Goal: Check status: Check status

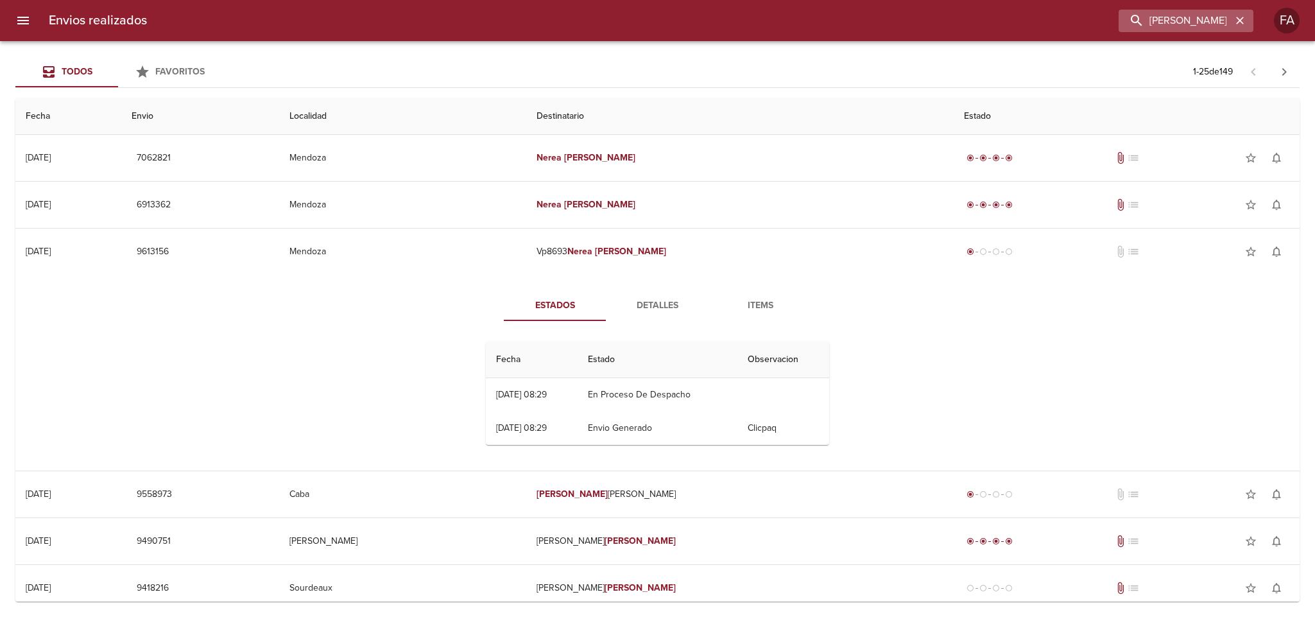
click at [1229, 24] on div "[PERSON_NAME]" at bounding box center [1186, 21] width 135 height 22
click at [1235, 20] on icon "button" at bounding box center [1240, 20] width 13 height 13
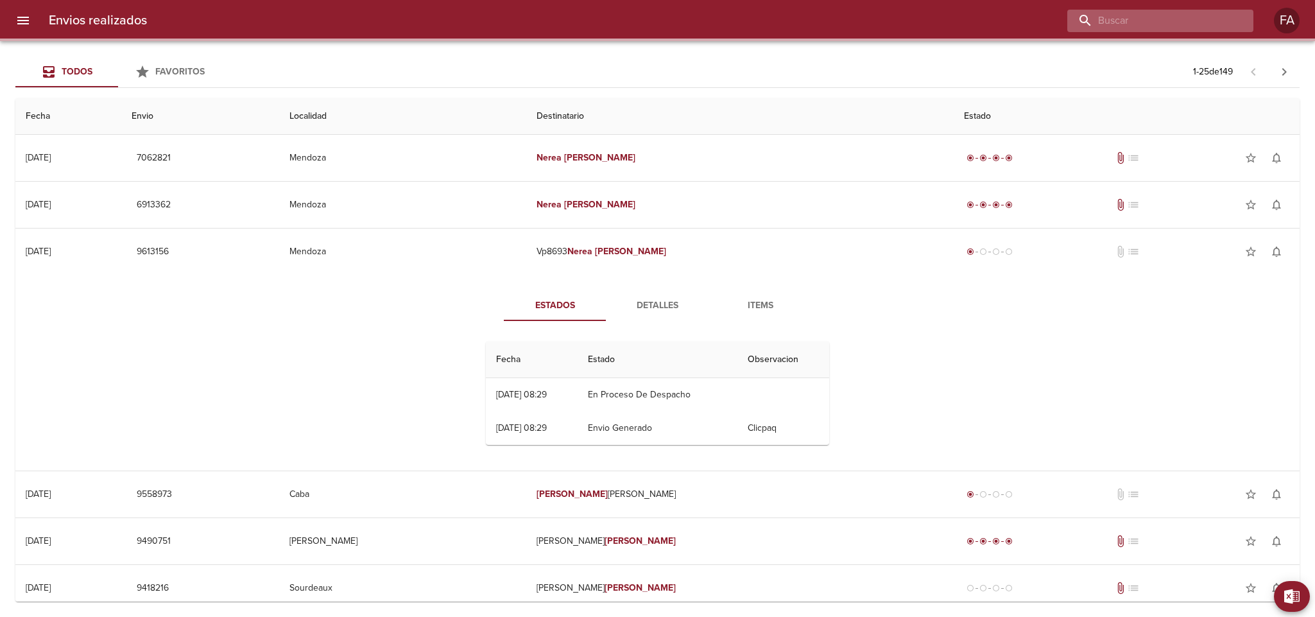
click at [1189, 23] on input "buscar" at bounding box center [1149, 21] width 164 height 22
paste input "[PERSON_NAME] SAN [PERSON_NAME] DE LOS SA"
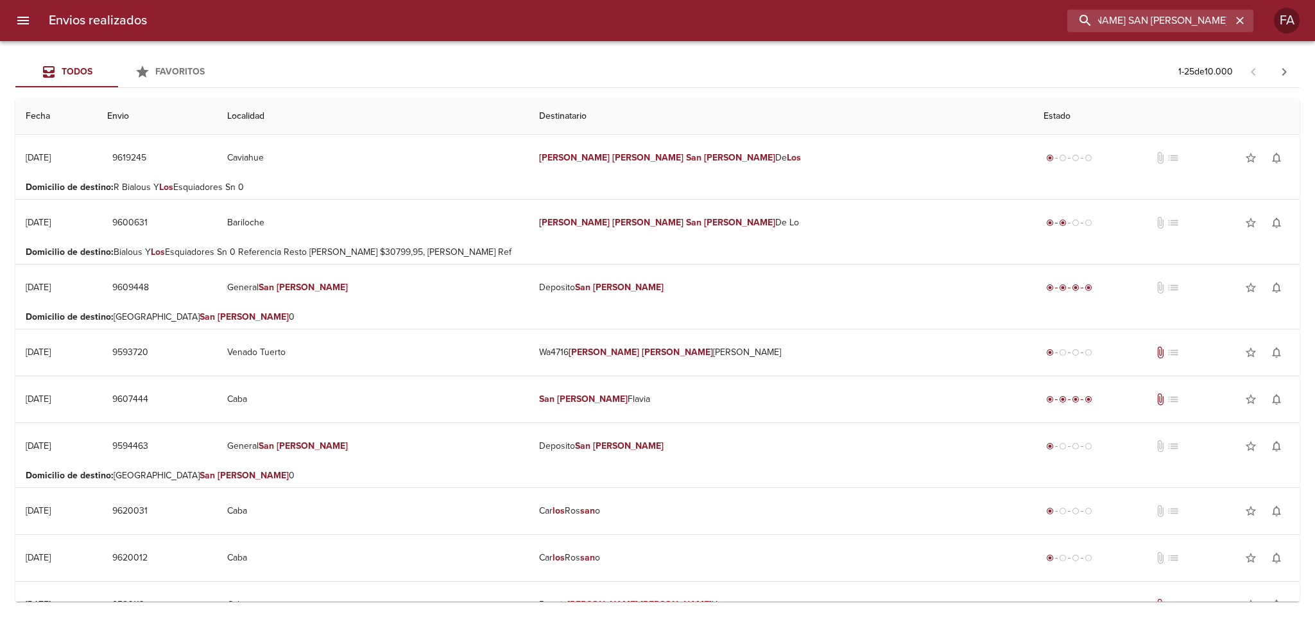
scroll to position [0, 41]
type input "[PERSON_NAME] SAN [PERSON_NAME]"
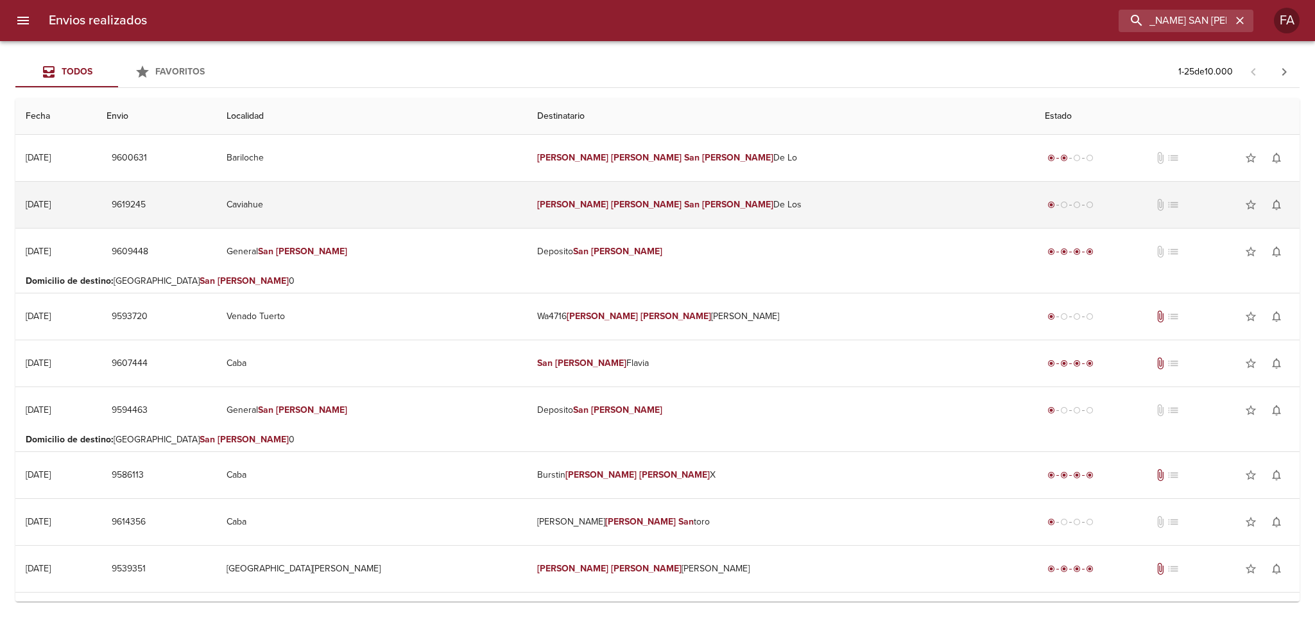
click at [480, 212] on td "Caviahue" at bounding box center [371, 205] width 310 height 46
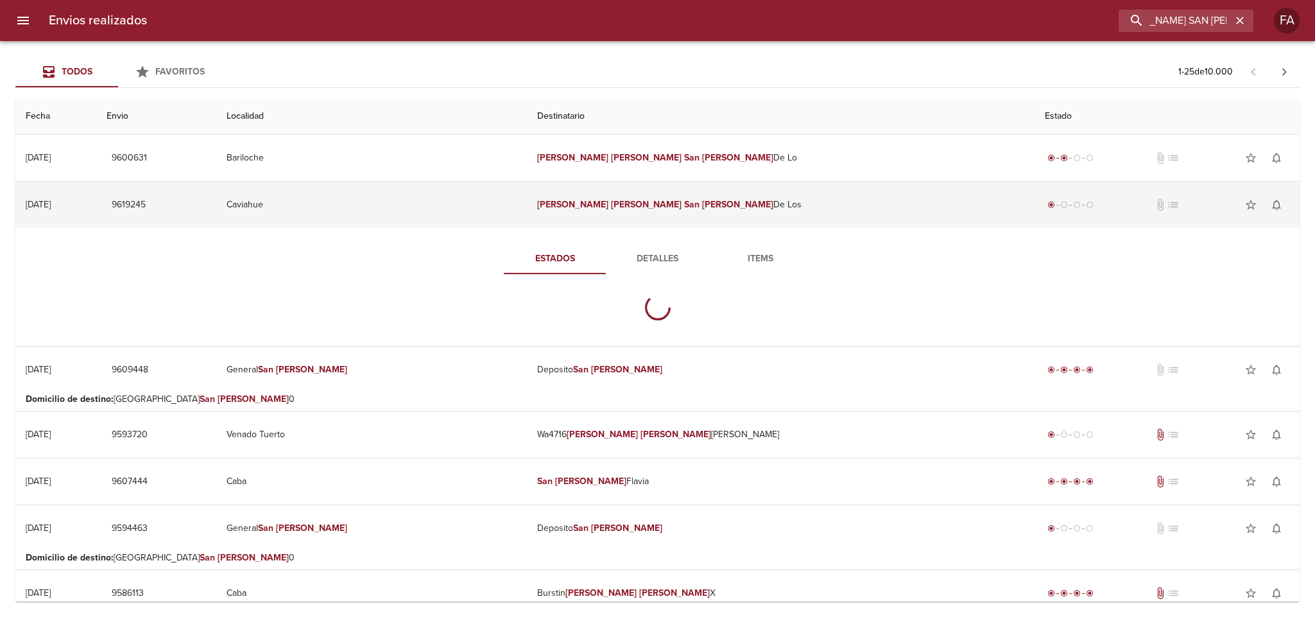
scroll to position [0, 0]
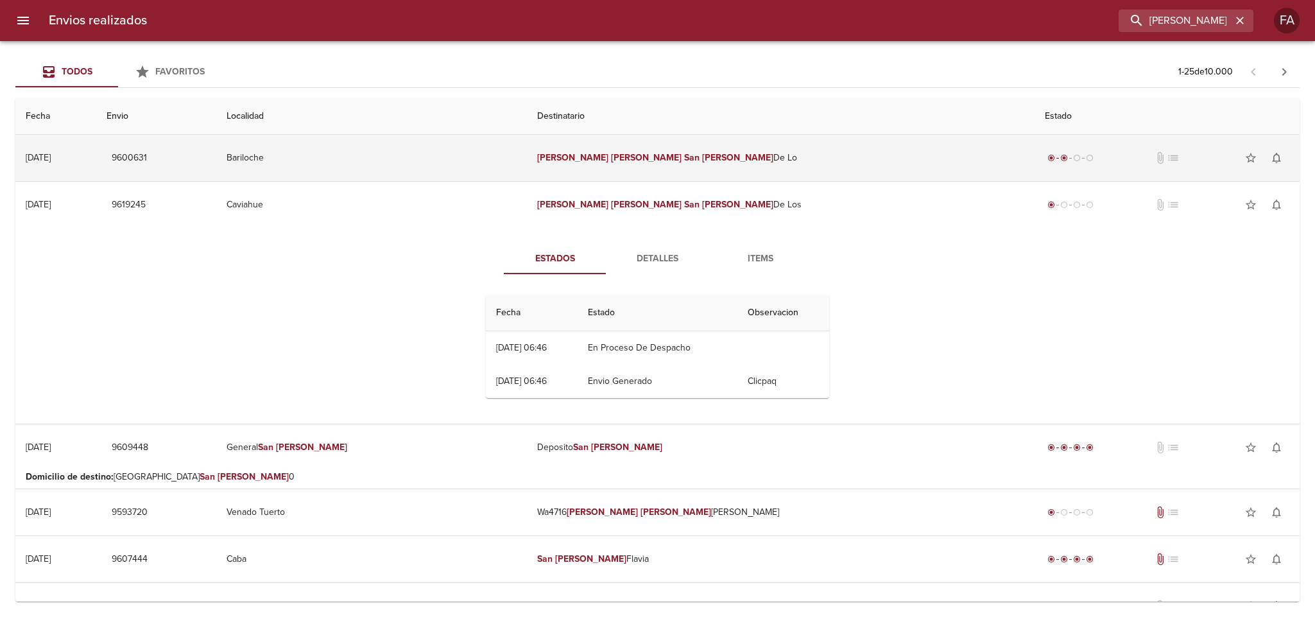
click at [472, 164] on td "Bariloche" at bounding box center [371, 158] width 310 height 46
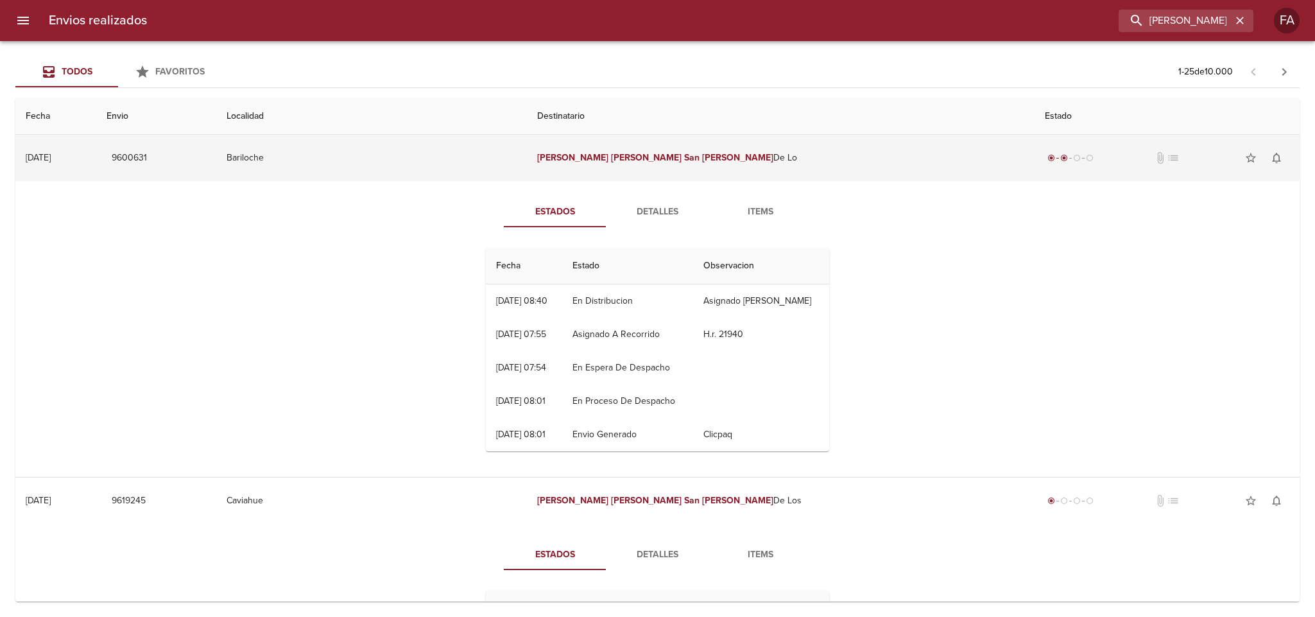
click at [470, 162] on td "Bariloche" at bounding box center [371, 158] width 310 height 46
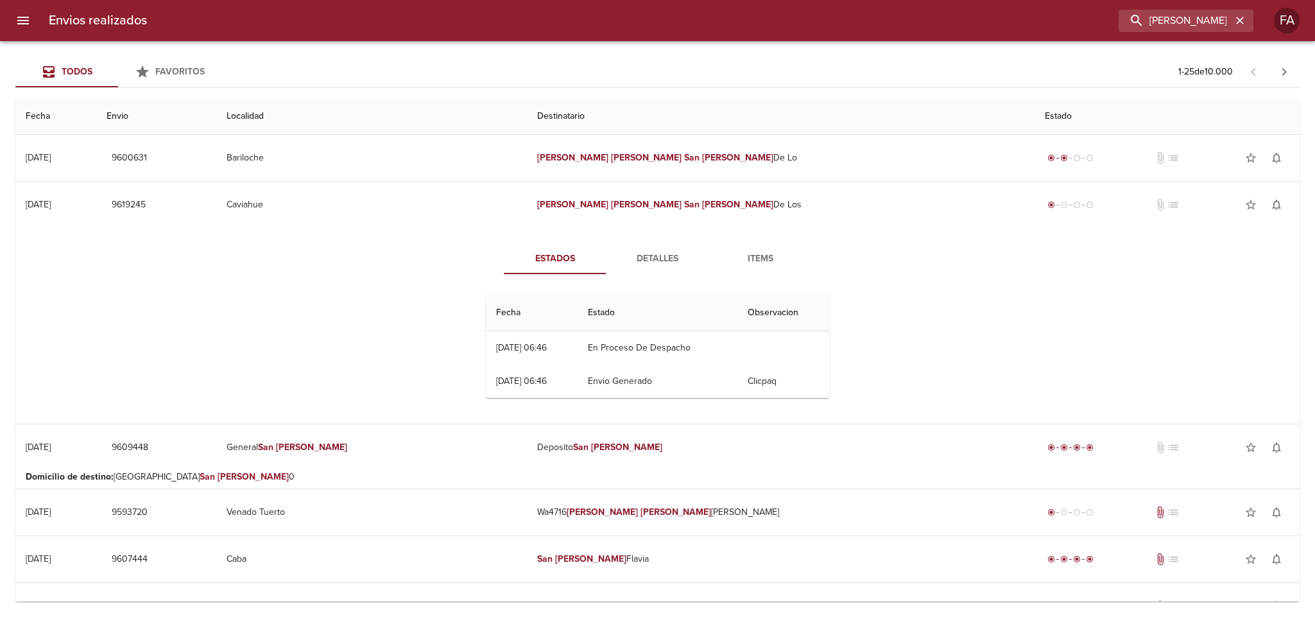
click at [626, 255] on span "Detalles" at bounding box center [657, 259] width 87 height 16
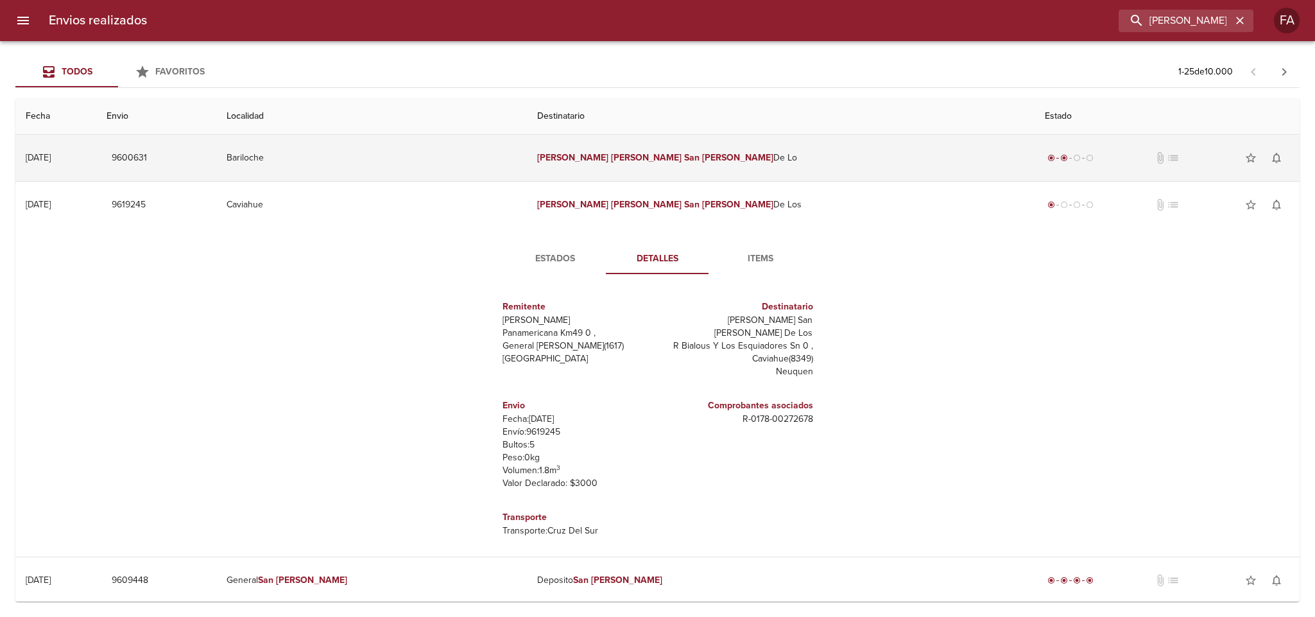
click at [445, 168] on td "Bariloche" at bounding box center [371, 158] width 310 height 46
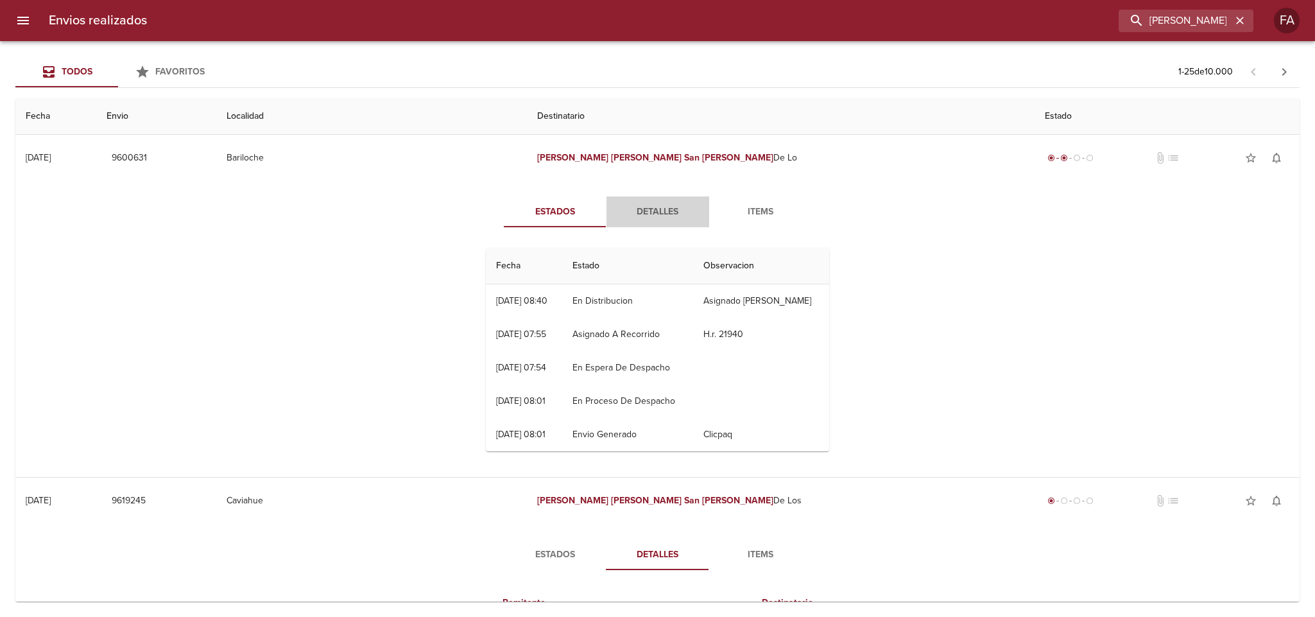
click at [619, 218] on span "Detalles" at bounding box center [657, 212] width 87 height 16
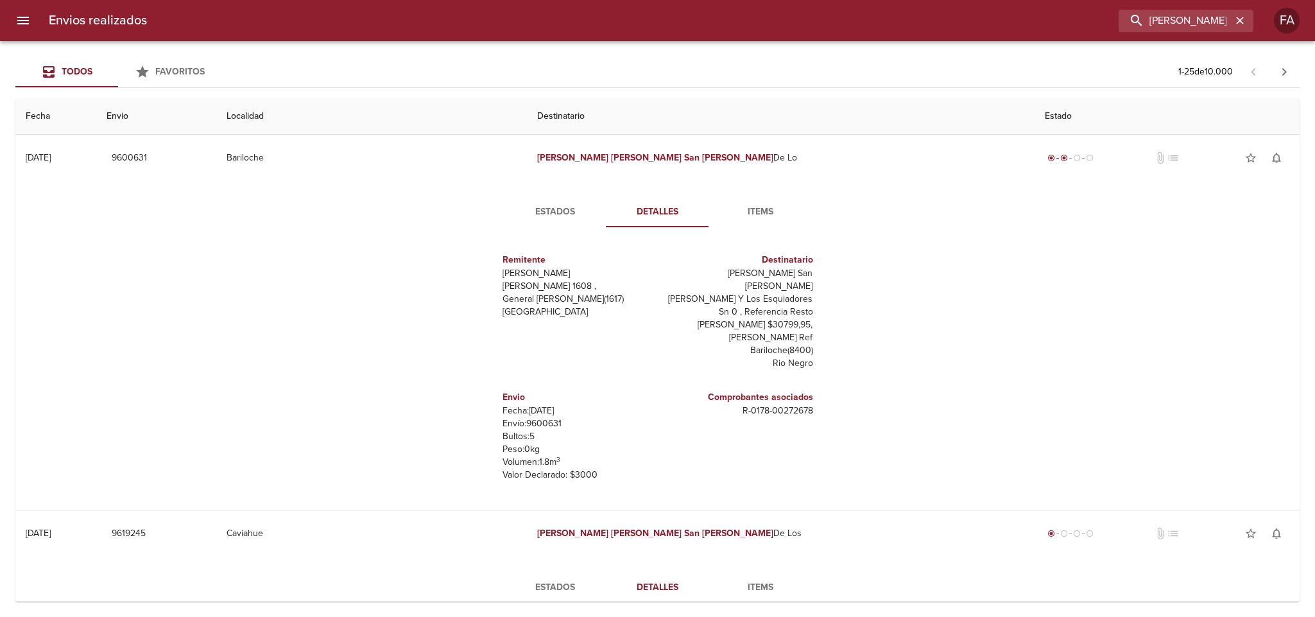
click at [595, 214] on button "Estados" at bounding box center [555, 211] width 103 height 31
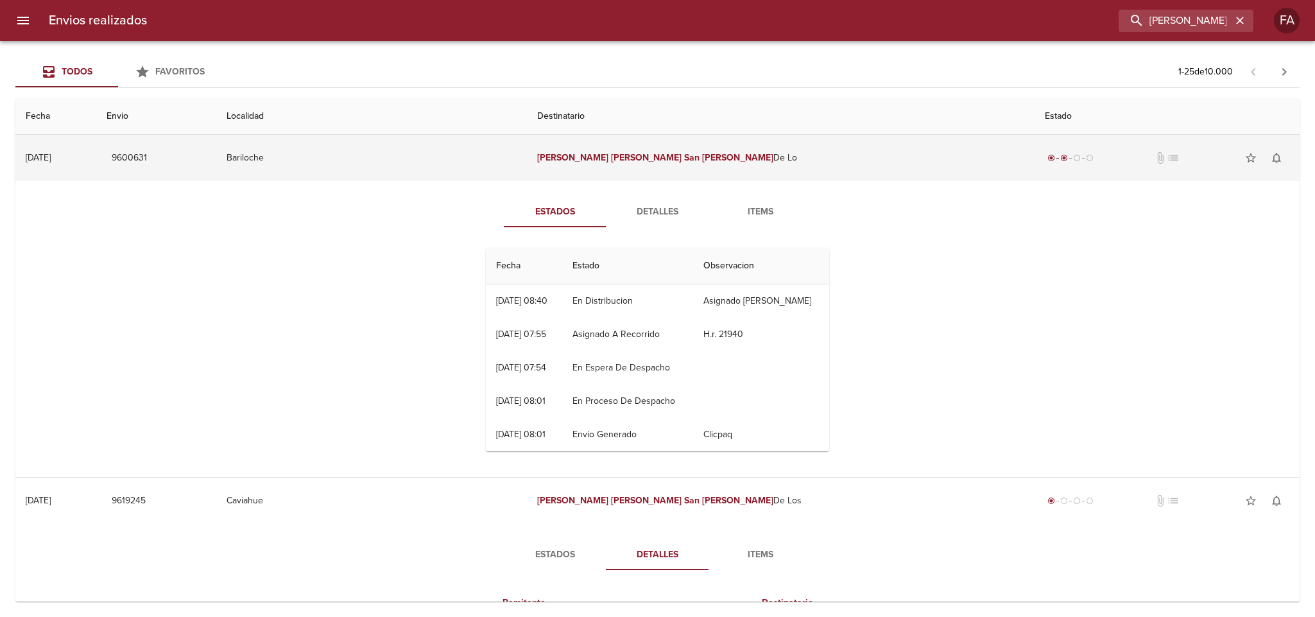
click at [499, 164] on td "Bariloche" at bounding box center [371, 158] width 310 height 46
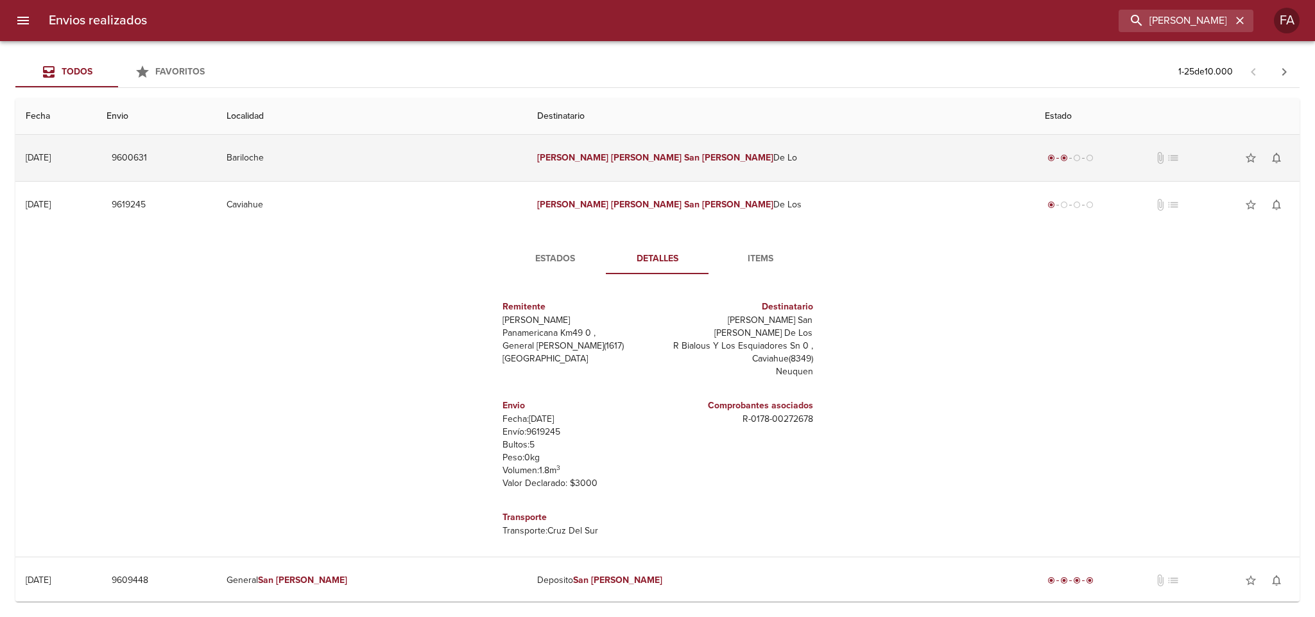
click at [408, 166] on td "Bariloche" at bounding box center [371, 158] width 310 height 46
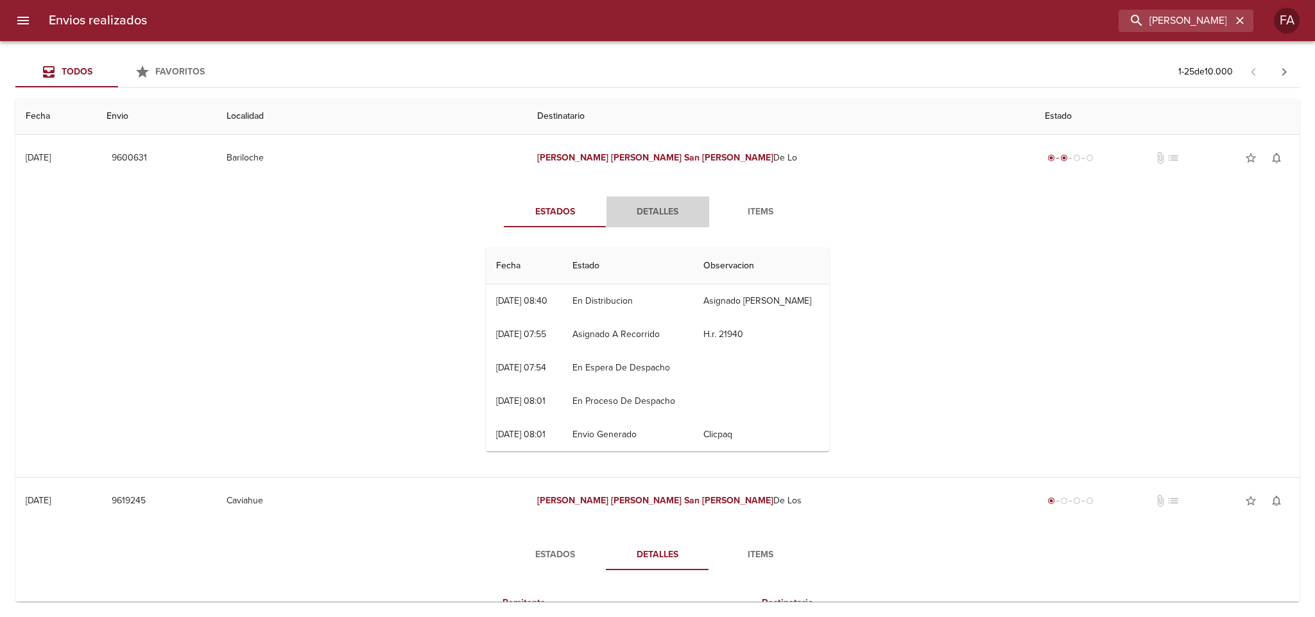
click at [655, 210] on span "Detalles" at bounding box center [657, 212] width 87 height 16
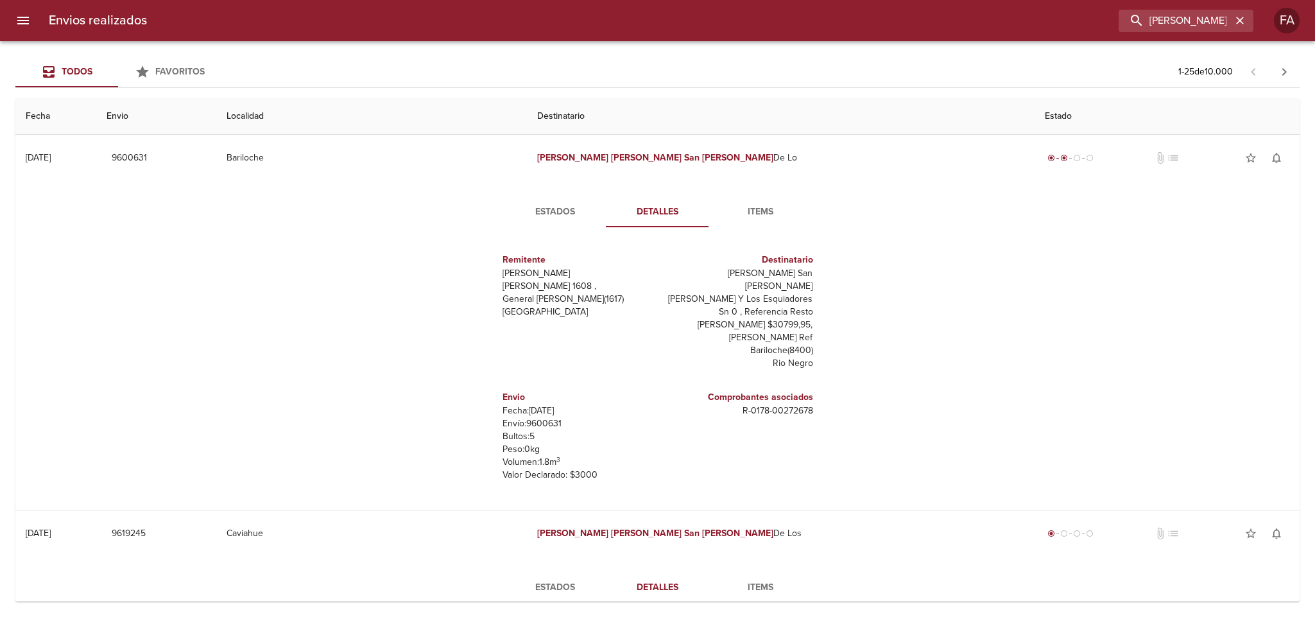
click at [535, 417] on p "Envío: 9600631" at bounding box center [578, 423] width 150 height 13
copy p "9600631"
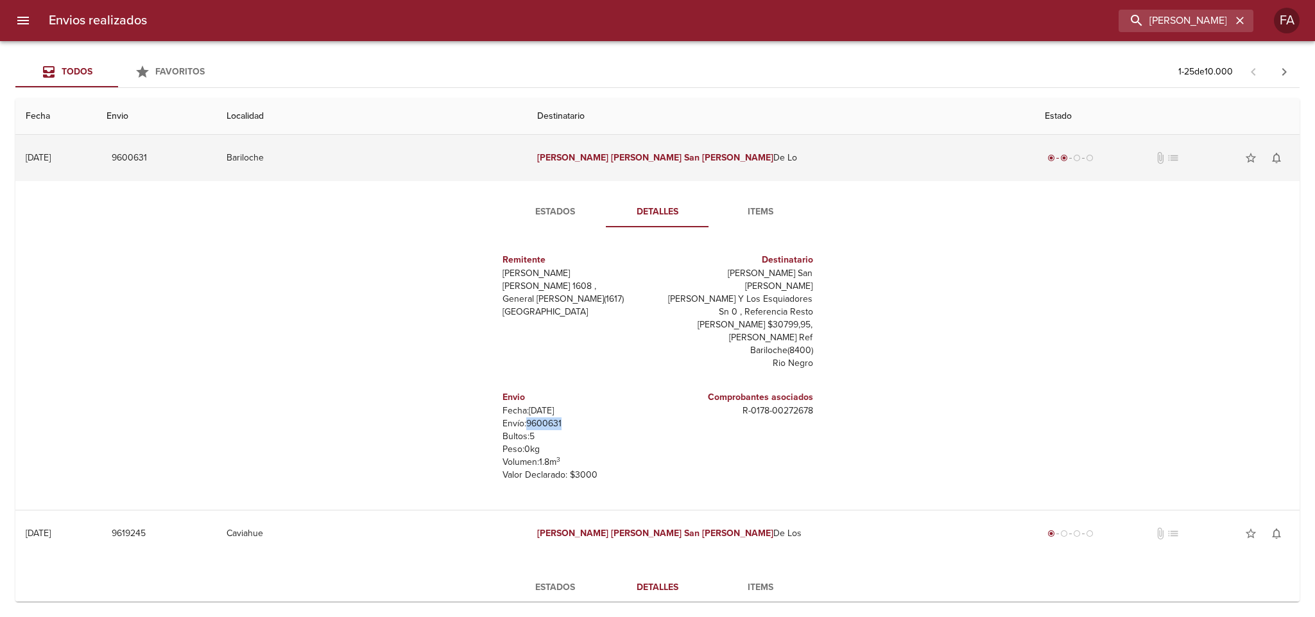
click at [465, 159] on td "Bariloche" at bounding box center [371, 158] width 310 height 46
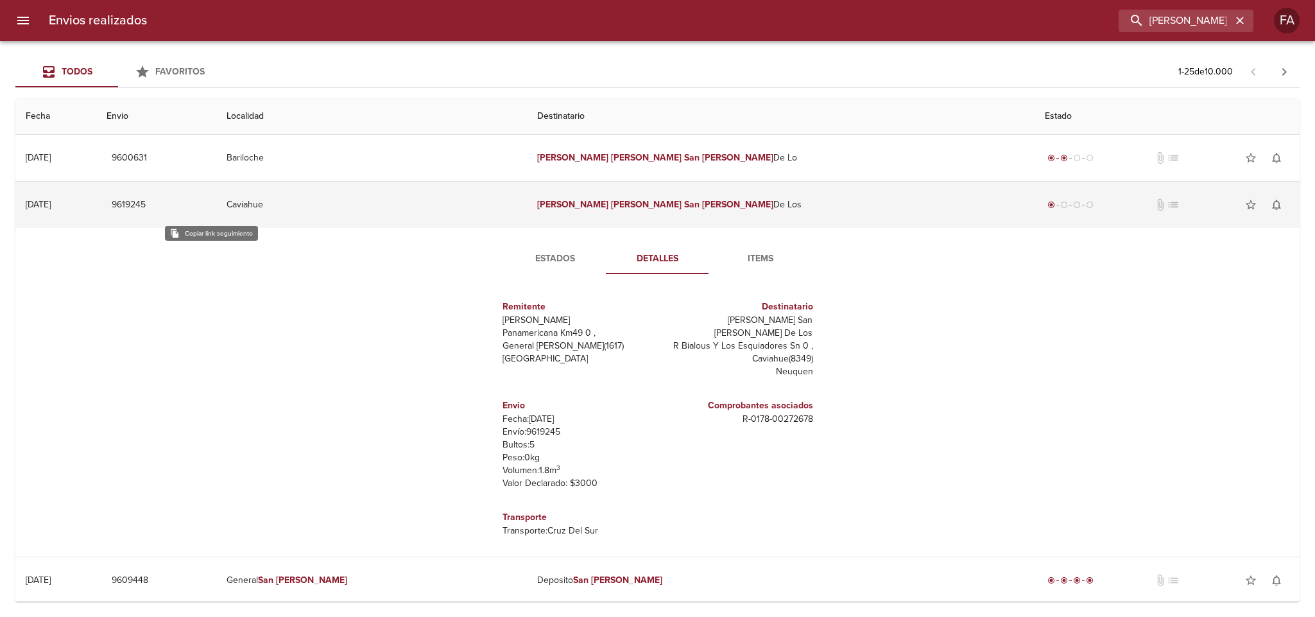
click at [146, 204] on span "9619245" at bounding box center [129, 205] width 34 height 16
